Goal: Task Accomplishment & Management: Complete application form

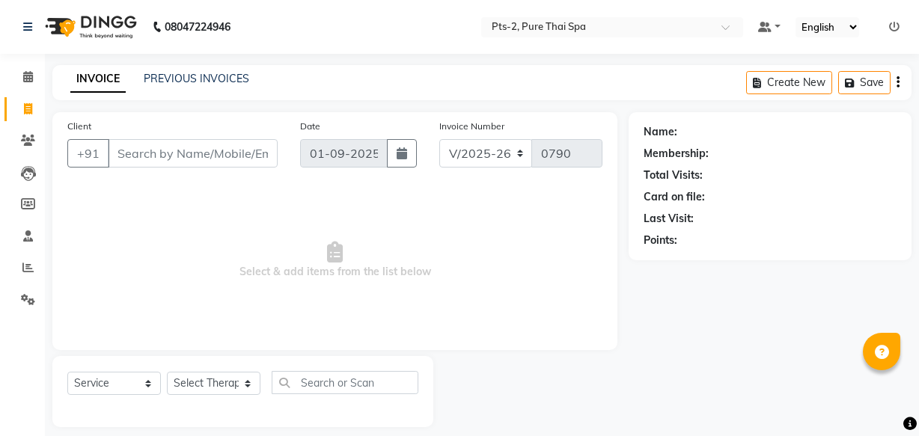
select select "5391"
select select "service"
click at [191, 144] on input "Client" at bounding box center [193, 153] width 170 height 28
type input "124567890"
click at [216, 160] on span "Add Client" at bounding box center [239, 153] width 59 height 15
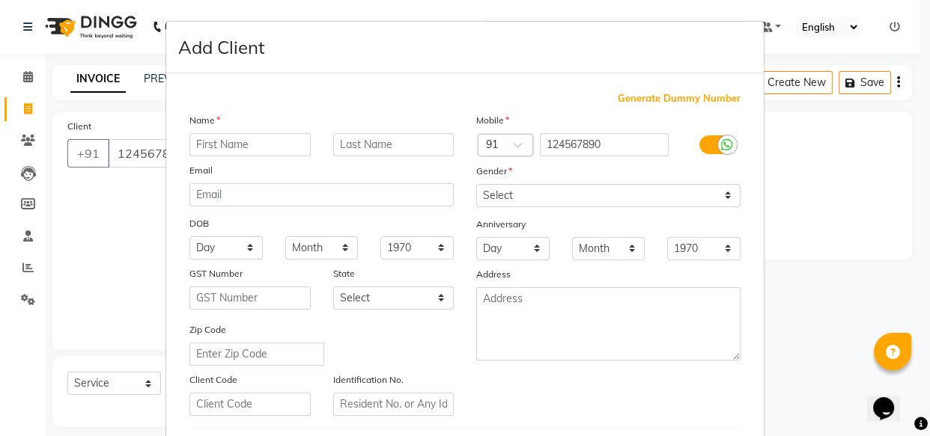
click at [259, 144] on input "text" at bounding box center [249, 144] width 121 height 23
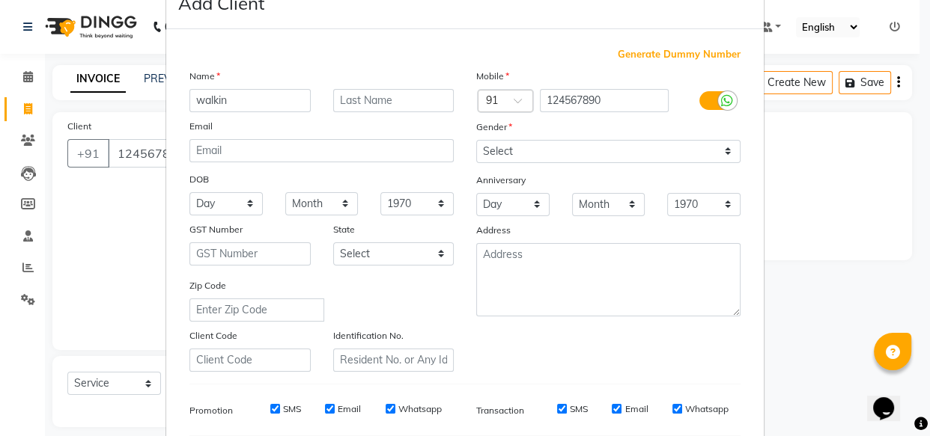
scroll to position [67, 0]
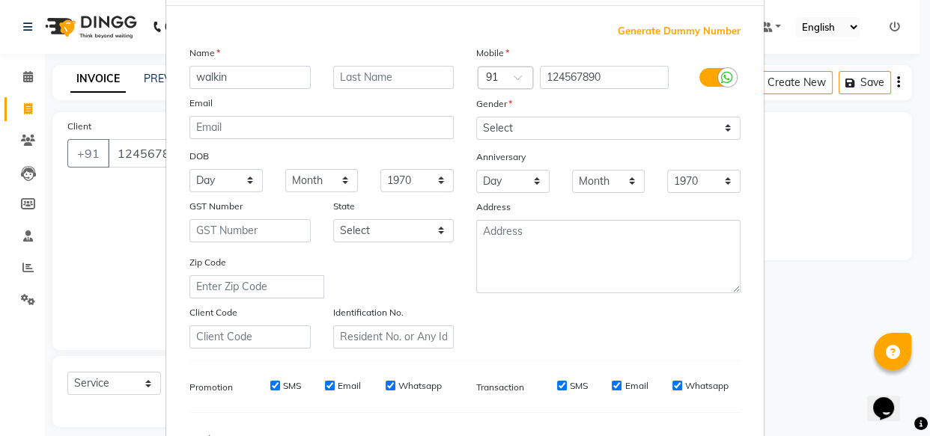
type input "walkin"
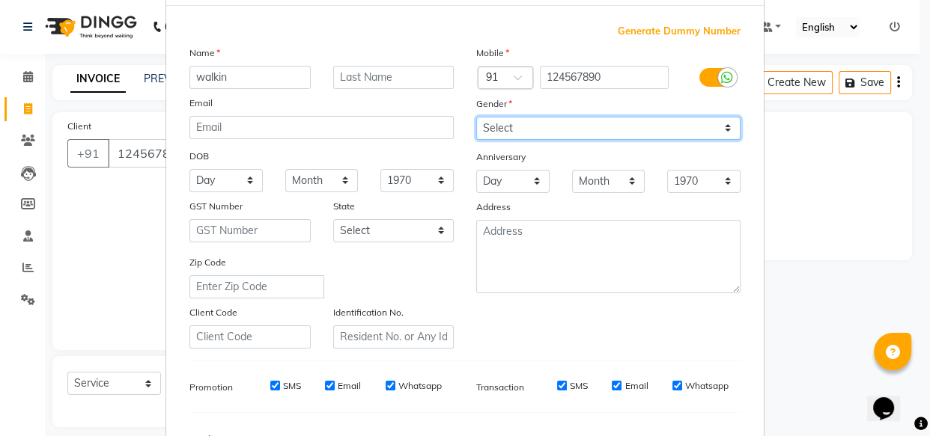
click at [517, 131] on select "Select [DEMOGRAPHIC_DATA] [DEMOGRAPHIC_DATA] Other Prefer Not To Say" at bounding box center [608, 128] width 264 height 23
select select "[DEMOGRAPHIC_DATA]"
click at [476, 117] on select "Select [DEMOGRAPHIC_DATA] [DEMOGRAPHIC_DATA] Other Prefer Not To Say" at bounding box center [608, 128] width 264 height 23
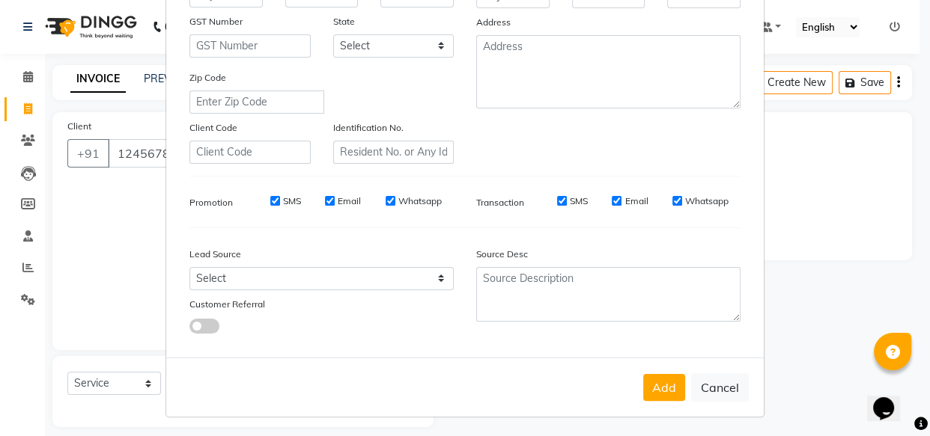
scroll to position [259, 0]
drag, startPoint x: 672, startPoint y: 198, endPoint x: 566, endPoint y: 180, distance: 107.7
click at [672, 198] on input "Whatsapp" at bounding box center [677, 199] width 10 height 10
checkbox input "false"
click at [612, 195] on input "Email" at bounding box center [617, 199] width 10 height 10
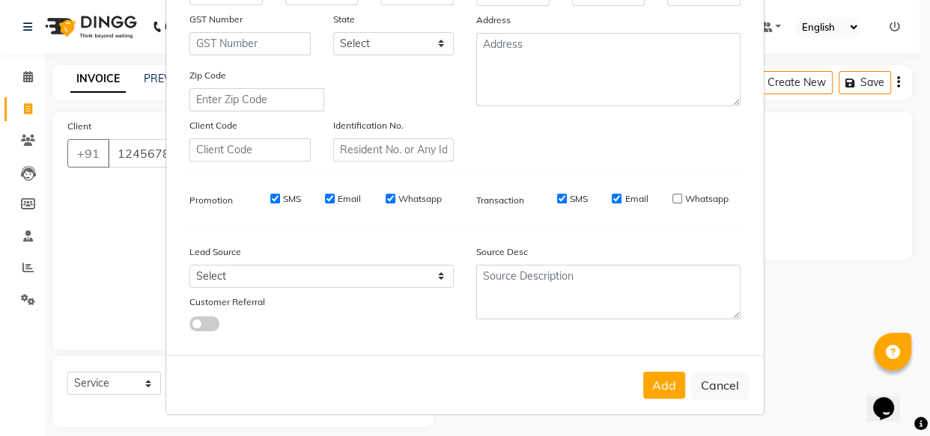
checkbox input "false"
click at [557, 200] on input "SMS" at bounding box center [562, 199] width 10 height 10
checkbox input "false"
drag, startPoint x: 388, startPoint y: 197, endPoint x: 343, endPoint y: 199, distance: 45.0
click at [387, 197] on input "Whatsapp" at bounding box center [390, 199] width 10 height 10
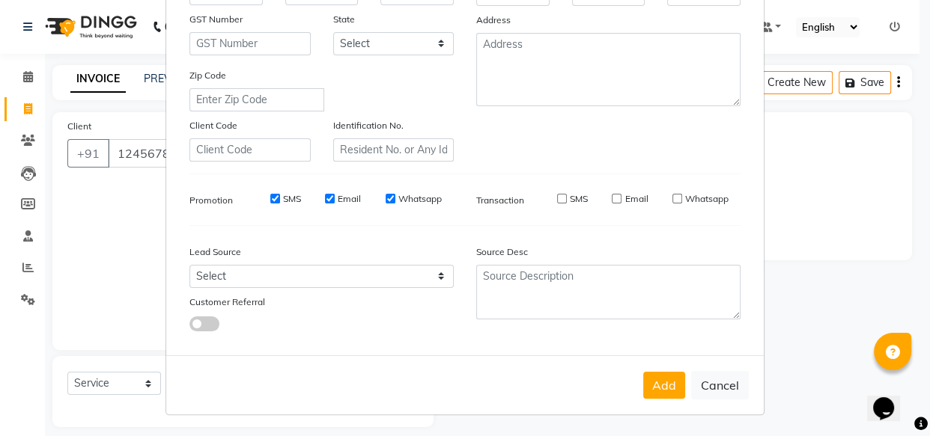
checkbox input "false"
click at [326, 198] on input "Email" at bounding box center [330, 199] width 10 height 10
checkbox input "false"
click at [270, 194] on input "SMS" at bounding box center [275, 199] width 10 height 10
checkbox input "false"
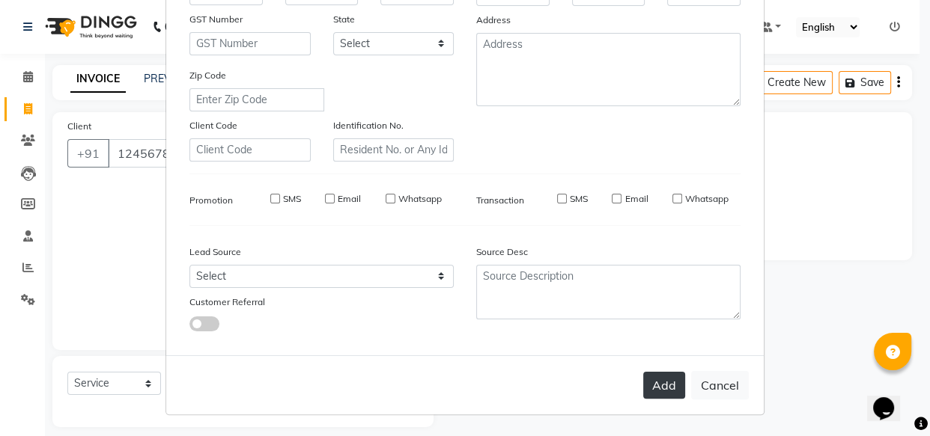
click at [653, 381] on button "Add" at bounding box center [664, 385] width 42 height 27
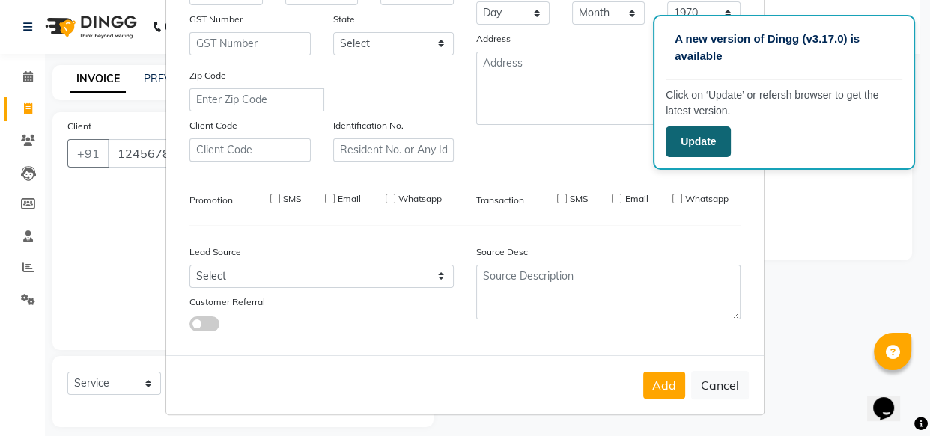
click at [708, 144] on button "Update" at bounding box center [697, 142] width 65 height 31
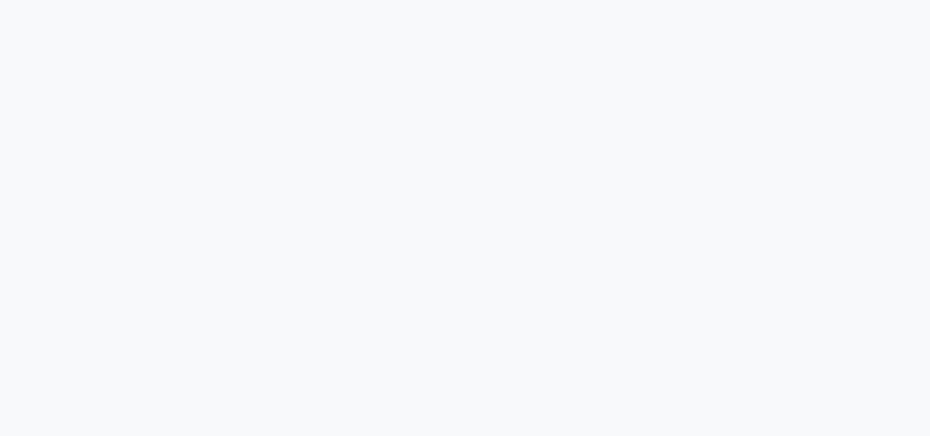
select select "5391"
select select "service"
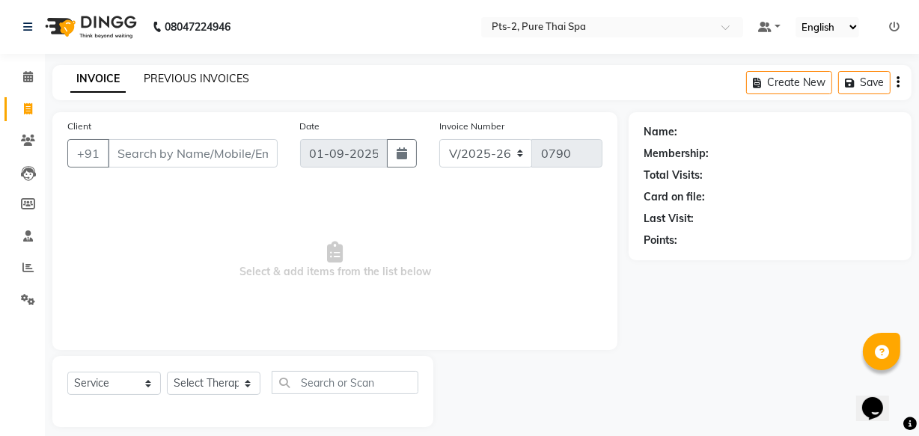
click at [189, 77] on link "PREVIOUS INVOICES" at bounding box center [197, 78] width 106 height 13
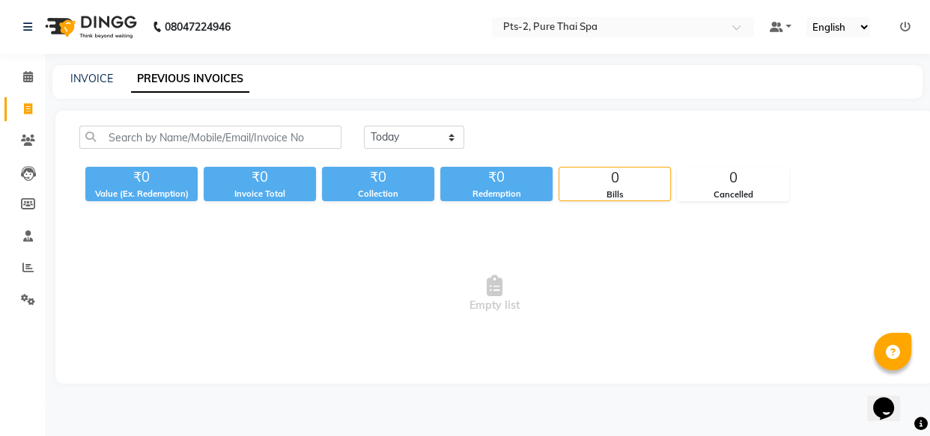
click at [102, 71] on div "INVOICE" at bounding box center [91, 79] width 43 height 16
click at [94, 75] on link "INVOICE" at bounding box center [91, 78] width 43 height 13
select select "5391"
select select "service"
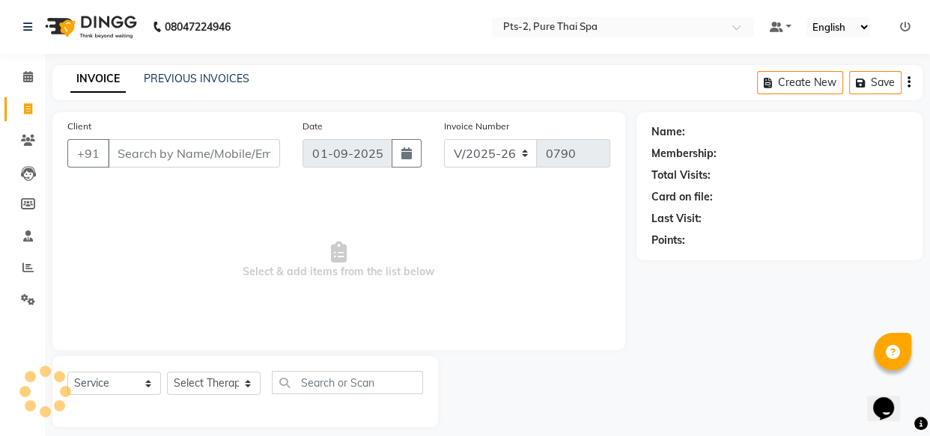
scroll to position [14, 0]
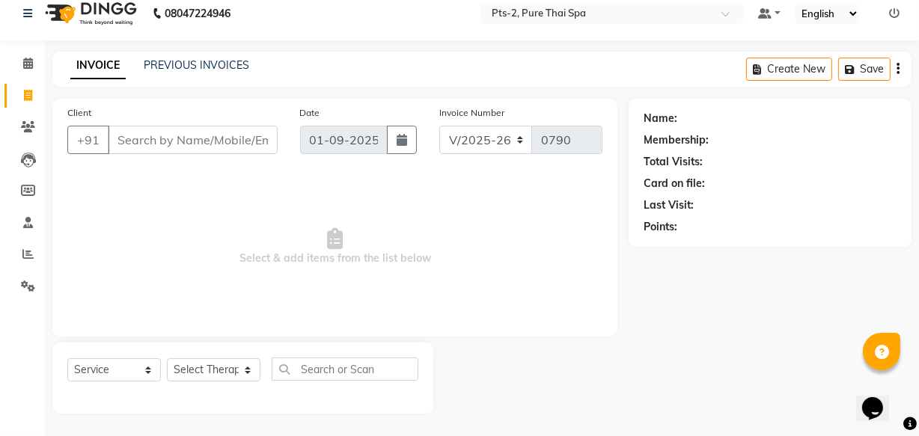
click at [134, 141] on input "Client" at bounding box center [193, 140] width 170 height 28
type input "1234567110"
click at [215, 132] on span "Add Client" at bounding box center [239, 139] width 59 height 15
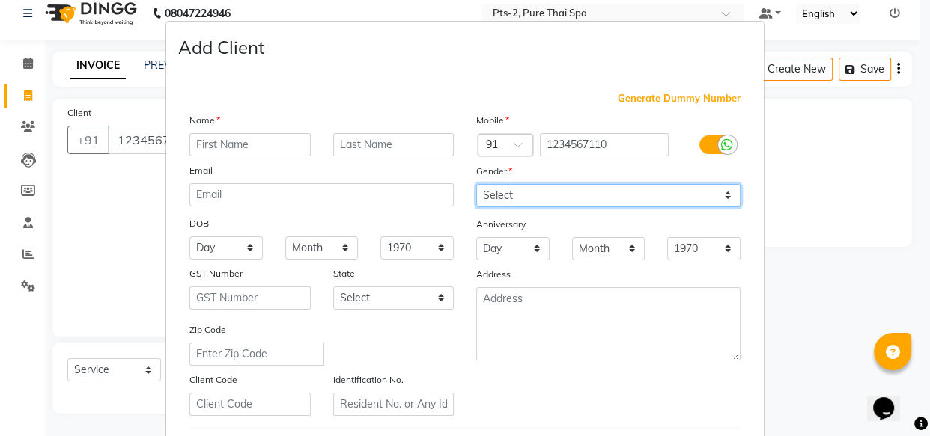
drag, startPoint x: 536, startPoint y: 193, endPoint x: 537, endPoint y: 201, distance: 8.3
click at [536, 193] on select "Select [DEMOGRAPHIC_DATA] [DEMOGRAPHIC_DATA] Other Prefer Not To Say" at bounding box center [608, 195] width 264 height 23
click at [476, 184] on select "Select [DEMOGRAPHIC_DATA] [DEMOGRAPHIC_DATA] Other Prefer Not To Say" at bounding box center [608, 195] width 264 height 23
click at [523, 198] on select "Select [DEMOGRAPHIC_DATA] [DEMOGRAPHIC_DATA] Other Prefer Not To Say" at bounding box center [608, 195] width 264 height 23
select select "[DEMOGRAPHIC_DATA]"
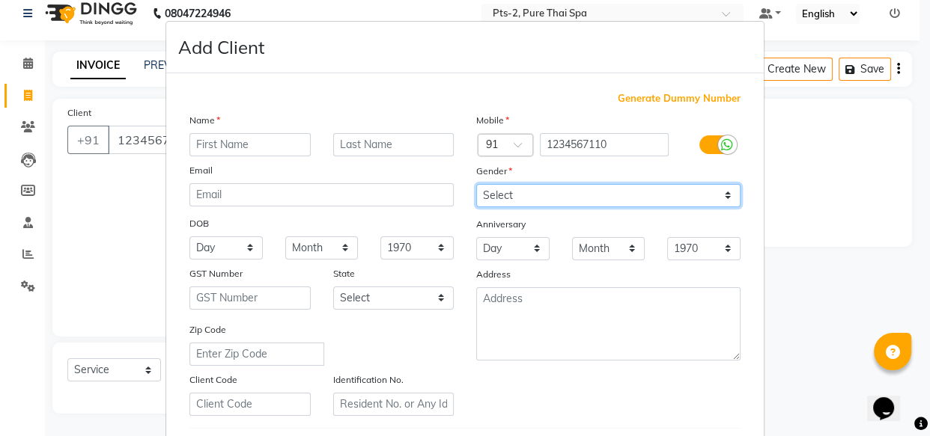
click at [476, 184] on select "Select [DEMOGRAPHIC_DATA] [DEMOGRAPHIC_DATA] Other Prefer Not To Say" at bounding box center [608, 195] width 264 height 23
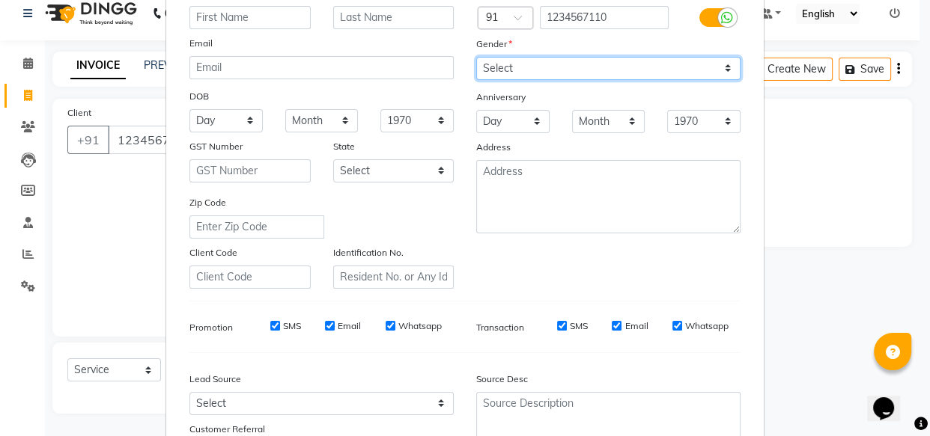
scroll to position [259, 0]
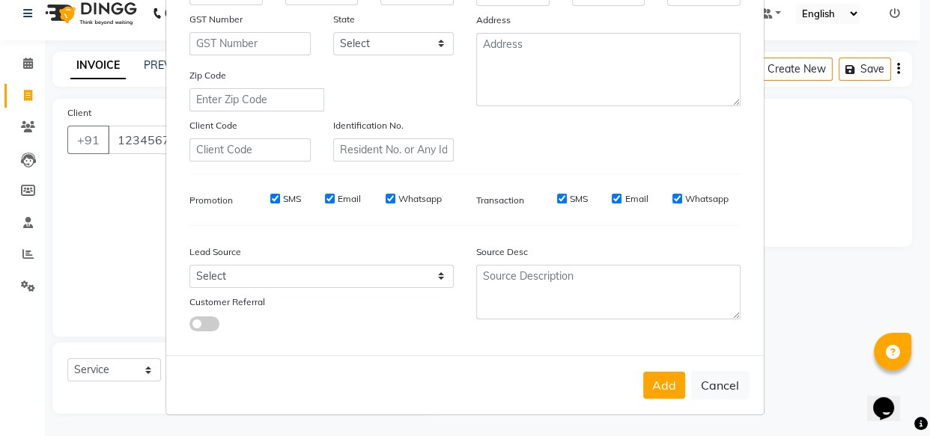
click at [672, 194] on input "Whatsapp" at bounding box center [677, 199] width 10 height 10
checkbox input "false"
click at [615, 199] on input "Email" at bounding box center [617, 199] width 10 height 10
checkbox input "false"
click at [557, 195] on input "SMS" at bounding box center [562, 199] width 10 height 10
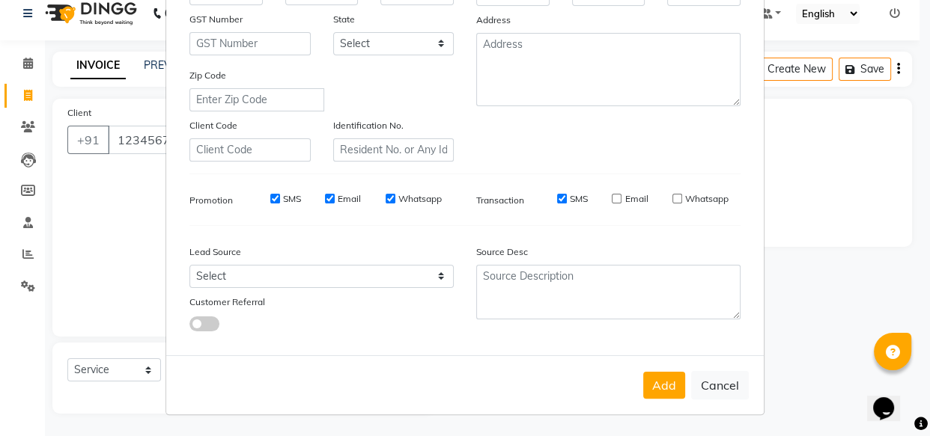
checkbox input "false"
drag, startPoint x: 383, startPoint y: 196, endPoint x: 304, endPoint y: 207, distance: 80.0
click at [385, 196] on input "Whatsapp" at bounding box center [390, 199] width 10 height 10
checkbox input "false"
click at [325, 200] on input "Email" at bounding box center [330, 199] width 10 height 10
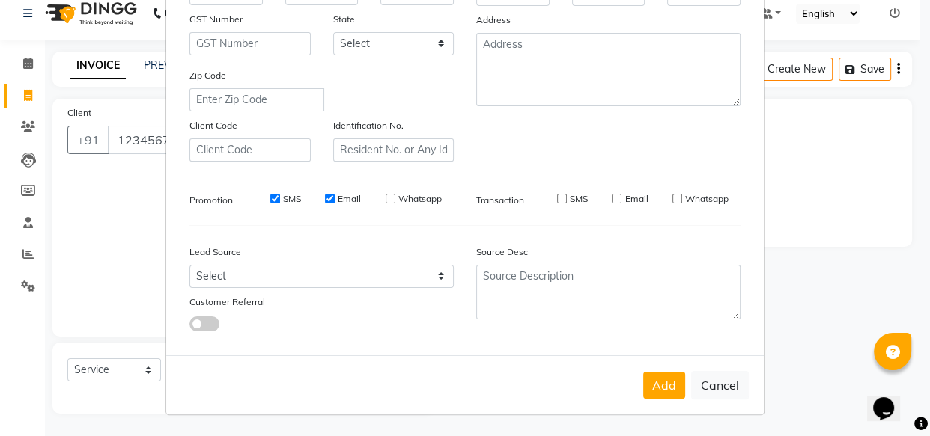
checkbox input "false"
click at [272, 199] on input "SMS" at bounding box center [275, 199] width 10 height 10
checkbox input "false"
click at [650, 387] on button "Add" at bounding box center [664, 385] width 42 height 27
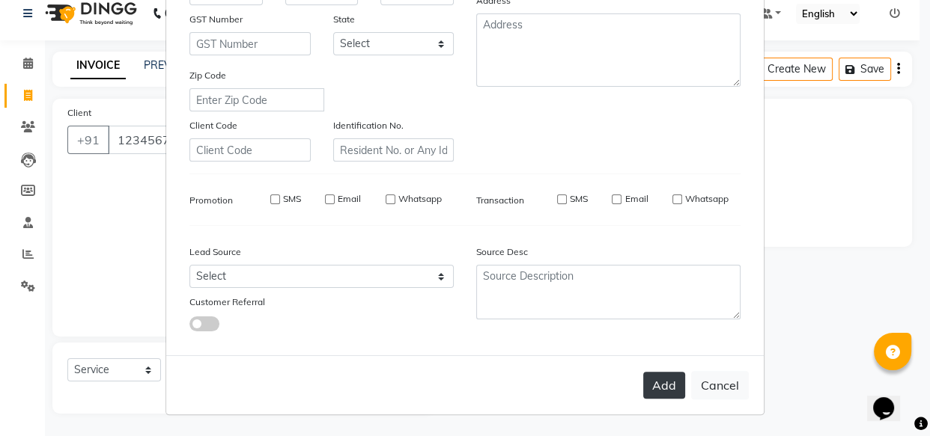
click at [656, 385] on button "Add" at bounding box center [664, 385] width 42 height 27
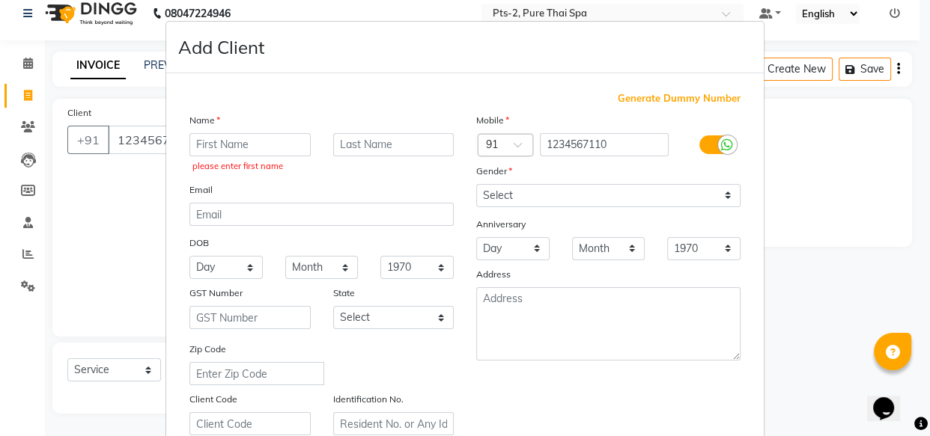
click at [686, 98] on span "Generate Dummy Number" at bounding box center [679, 98] width 123 height 15
type input "1230200000060"
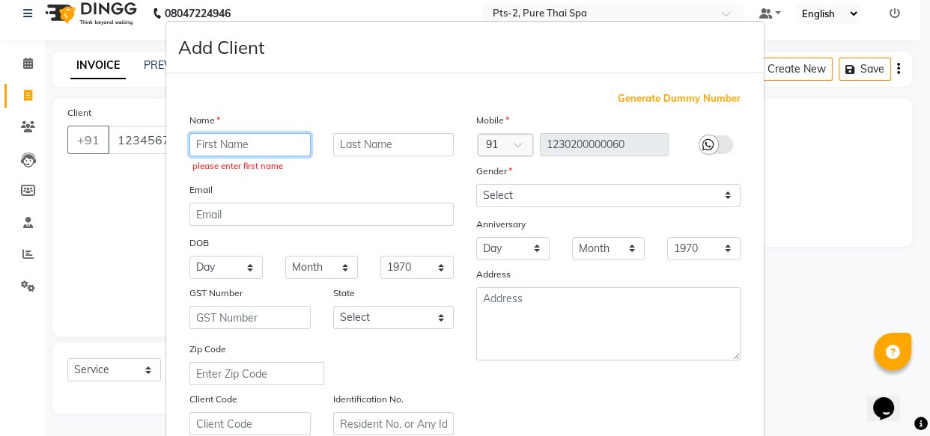
click at [249, 150] on input "text" at bounding box center [249, 144] width 121 height 23
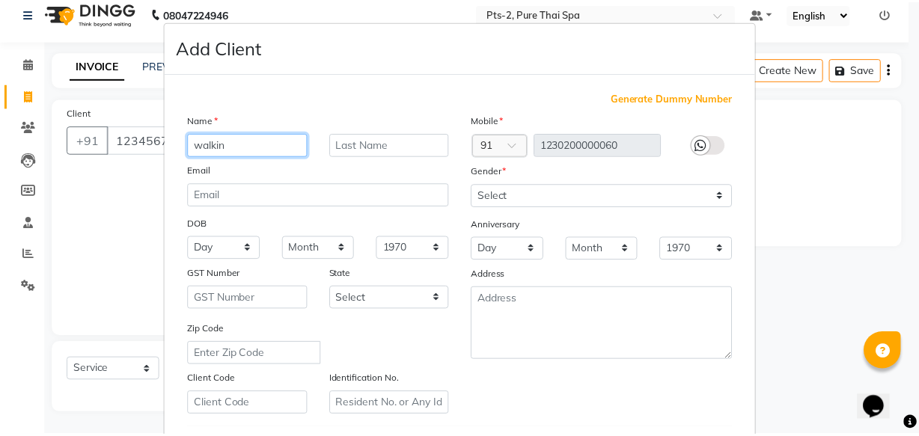
scroll to position [259, 0]
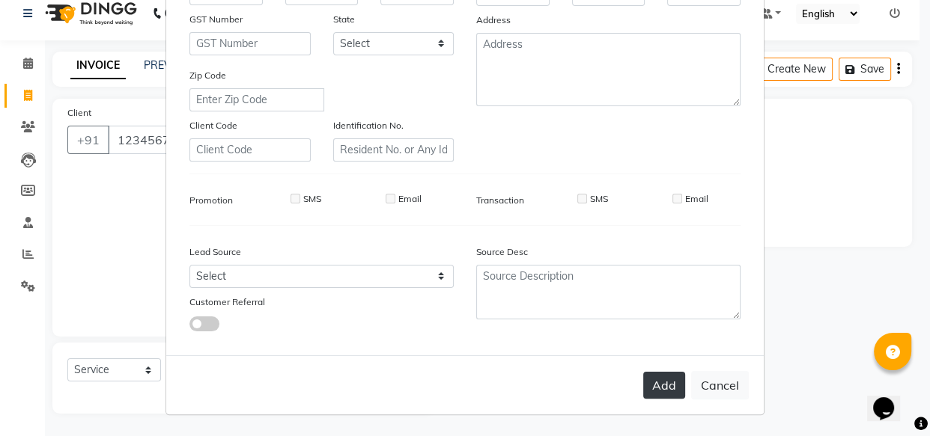
type input "walkin"
click at [652, 391] on button "Add" at bounding box center [664, 385] width 42 height 27
type input "1230200000060"
select select
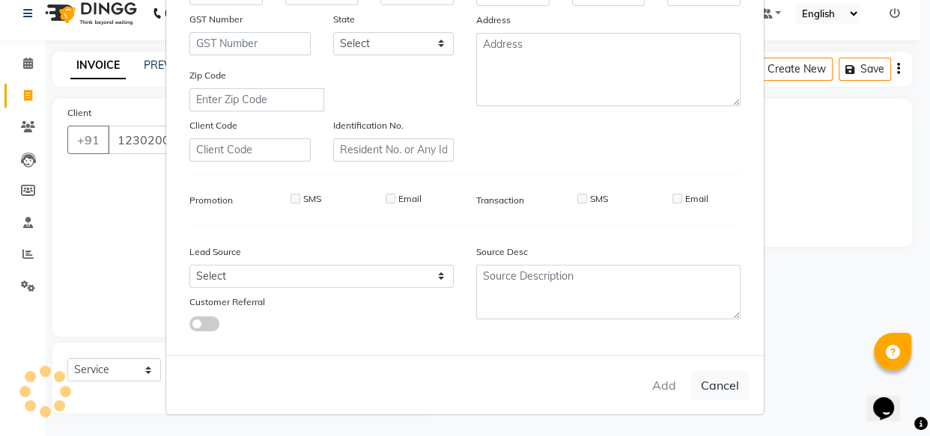
select select
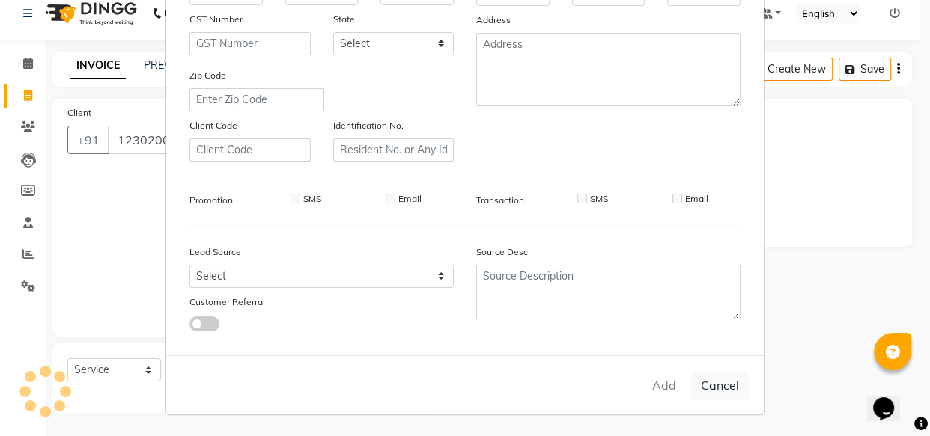
checkbox input "false"
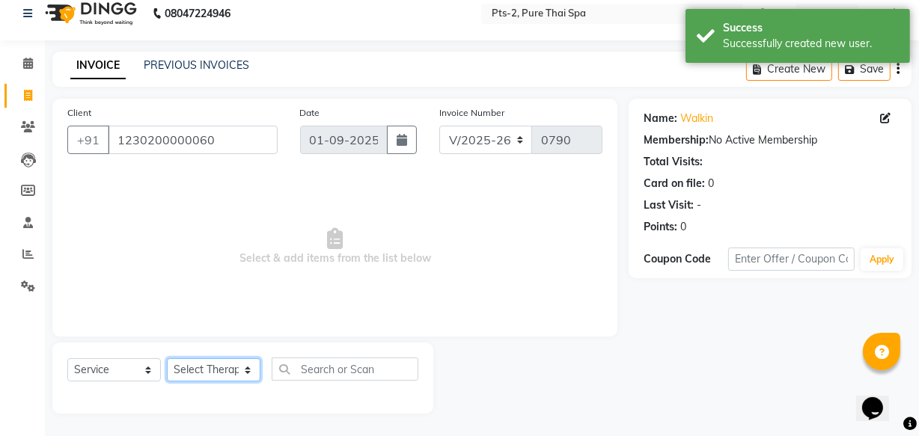
click at [186, 377] on select "Select Therapist AMOO Anyone BIPIN CASPER Jenny JESSICA Liza NEETHU Rose SONA S…" at bounding box center [214, 370] width 94 height 23
select select "89730"
click at [167, 359] on select "Select Therapist AMOO Anyone BIPIN CASPER Jenny JESSICA Liza NEETHU Rose SONA S…" at bounding box center [214, 370] width 94 height 23
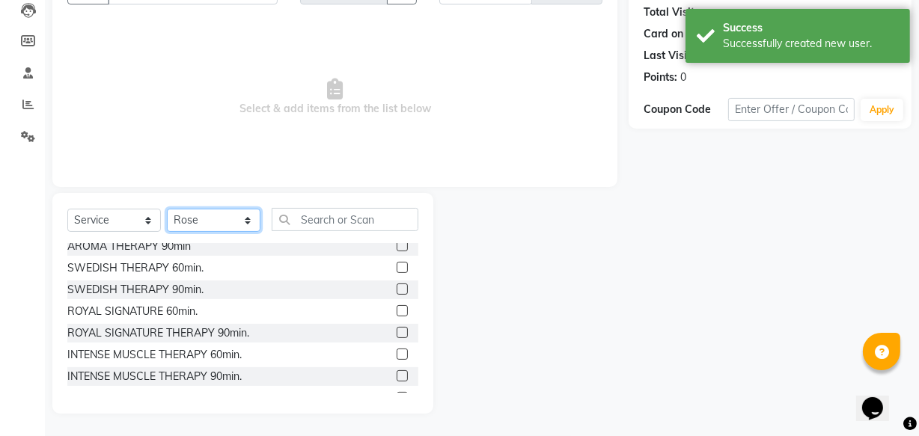
scroll to position [135, 0]
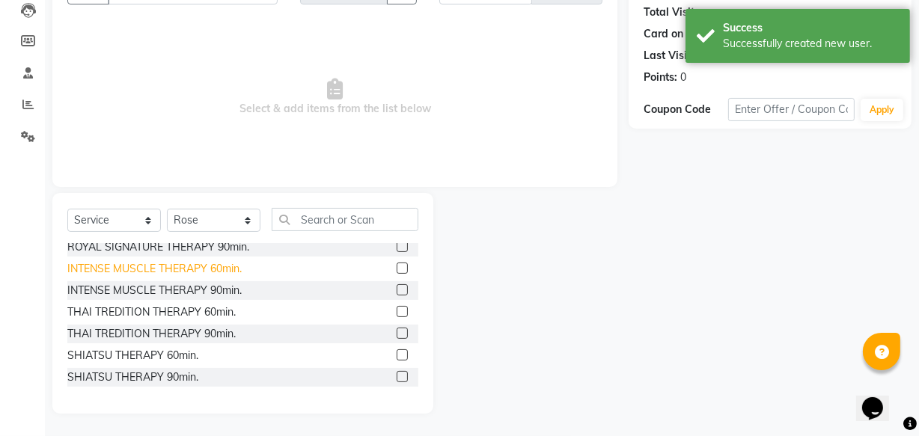
click at [173, 269] on div "INTENSE MUSCLE THERAPY 60min." at bounding box center [154, 269] width 174 height 16
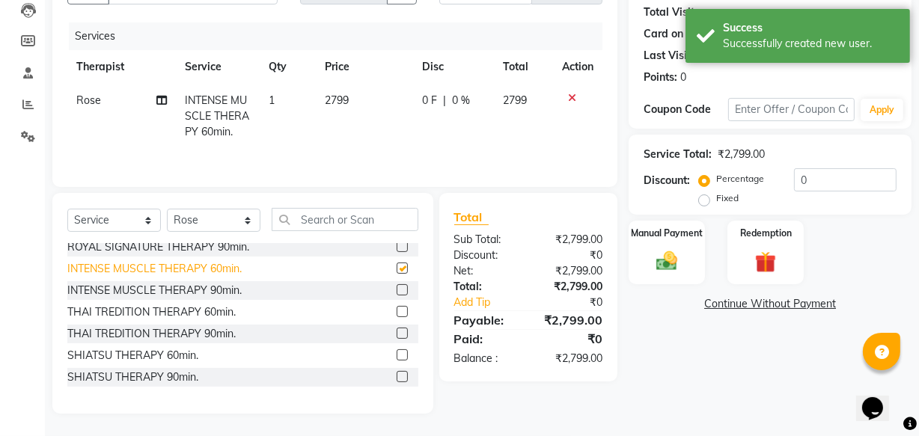
checkbox input "false"
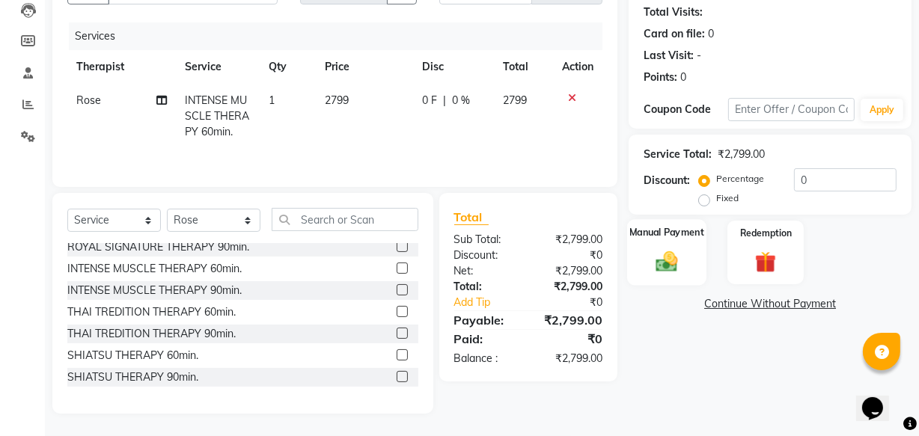
click at [674, 233] on label "Manual Payment" at bounding box center [667, 232] width 75 height 14
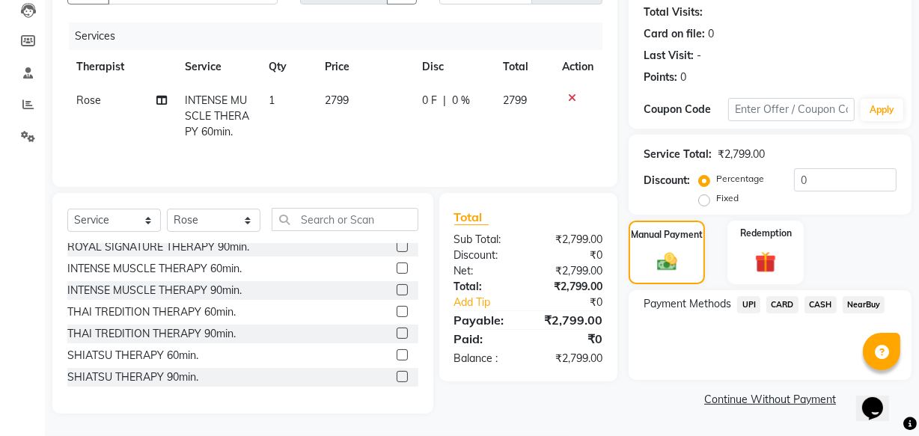
click at [740, 305] on span "UPI" at bounding box center [748, 304] width 23 height 17
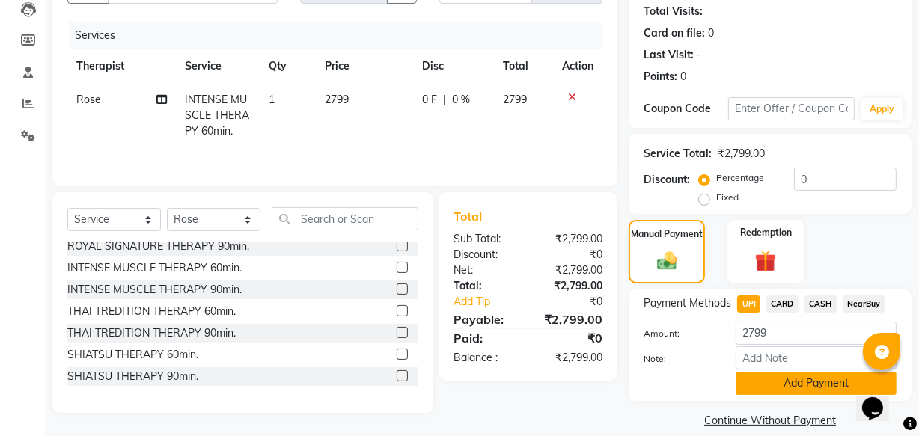
click at [786, 381] on button "Add Payment" at bounding box center [816, 383] width 161 height 23
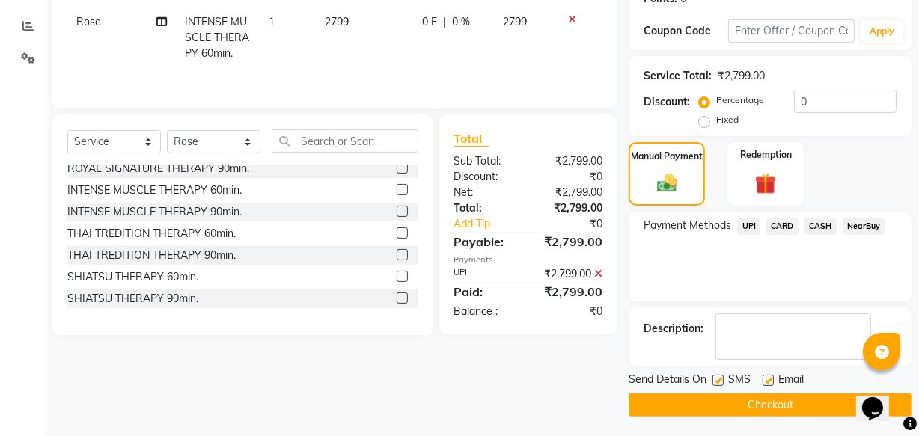
scroll to position [244, 0]
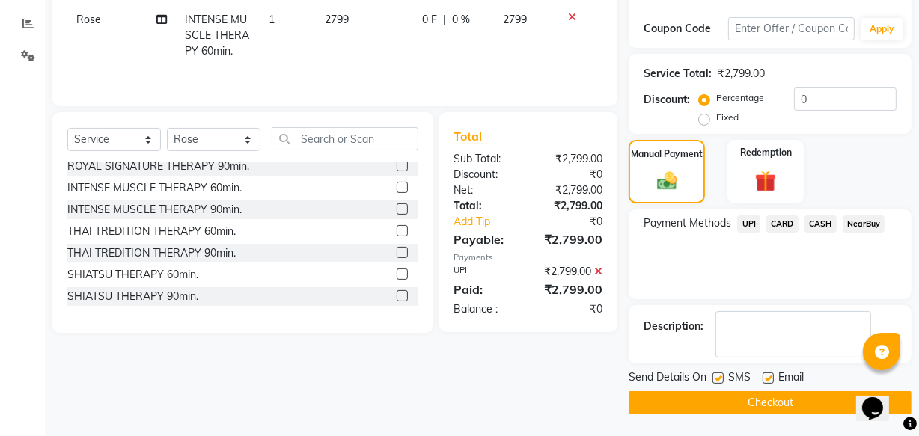
click at [770, 377] on label at bounding box center [768, 378] width 11 height 11
click at [770, 377] on input "checkbox" at bounding box center [768, 379] width 10 height 10
checkbox input "false"
click at [722, 375] on label at bounding box center [718, 378] width 11 height 11
click at [722, 375] on input "checkbox" at bounding box center [718, 379] width 10 height 10
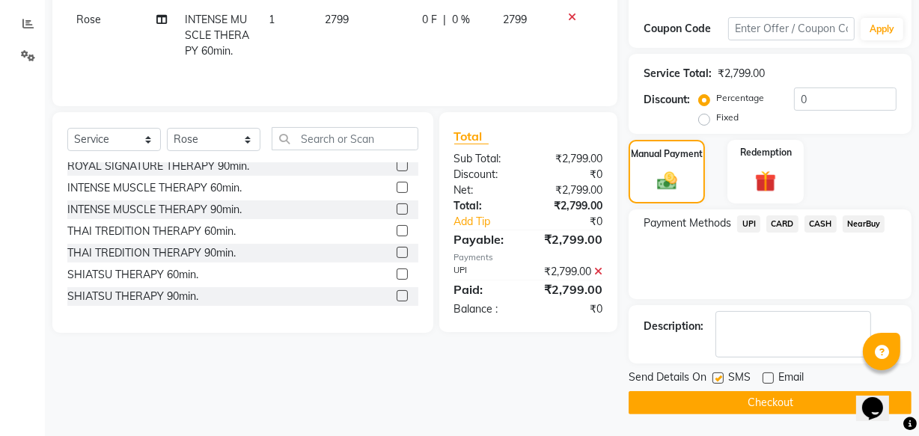
checkbox input "false"
click at [729, 389] on div "Send Details On SMS Email Checkout" at bounding box center [770, 392] width 283 height 45
click at [730, 394] on button "Checkout" at bounding box center [770, 402] width 283 height 23
